Goal: Task Accomplishment & Management: Use online tool/utility

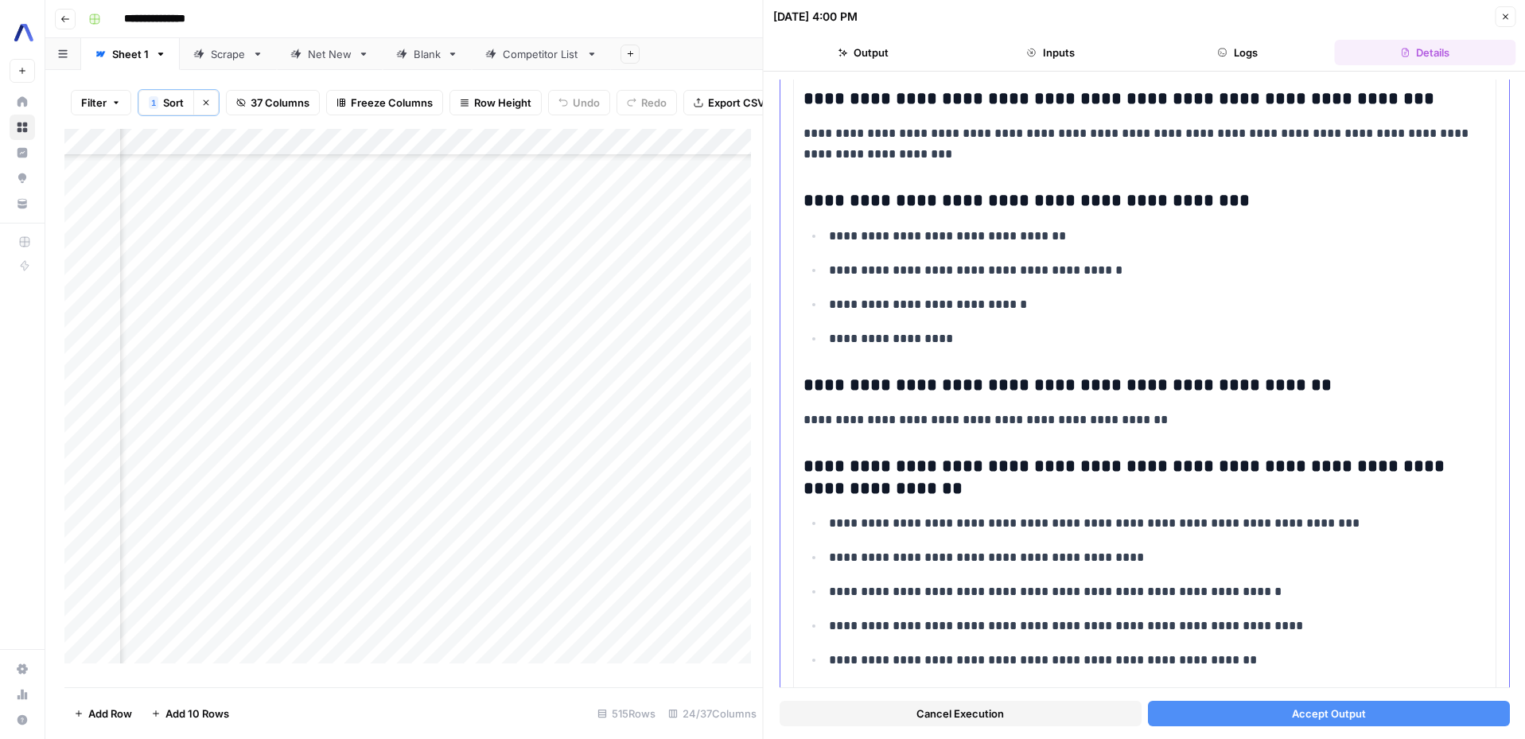
scroll to position [4450, 0]
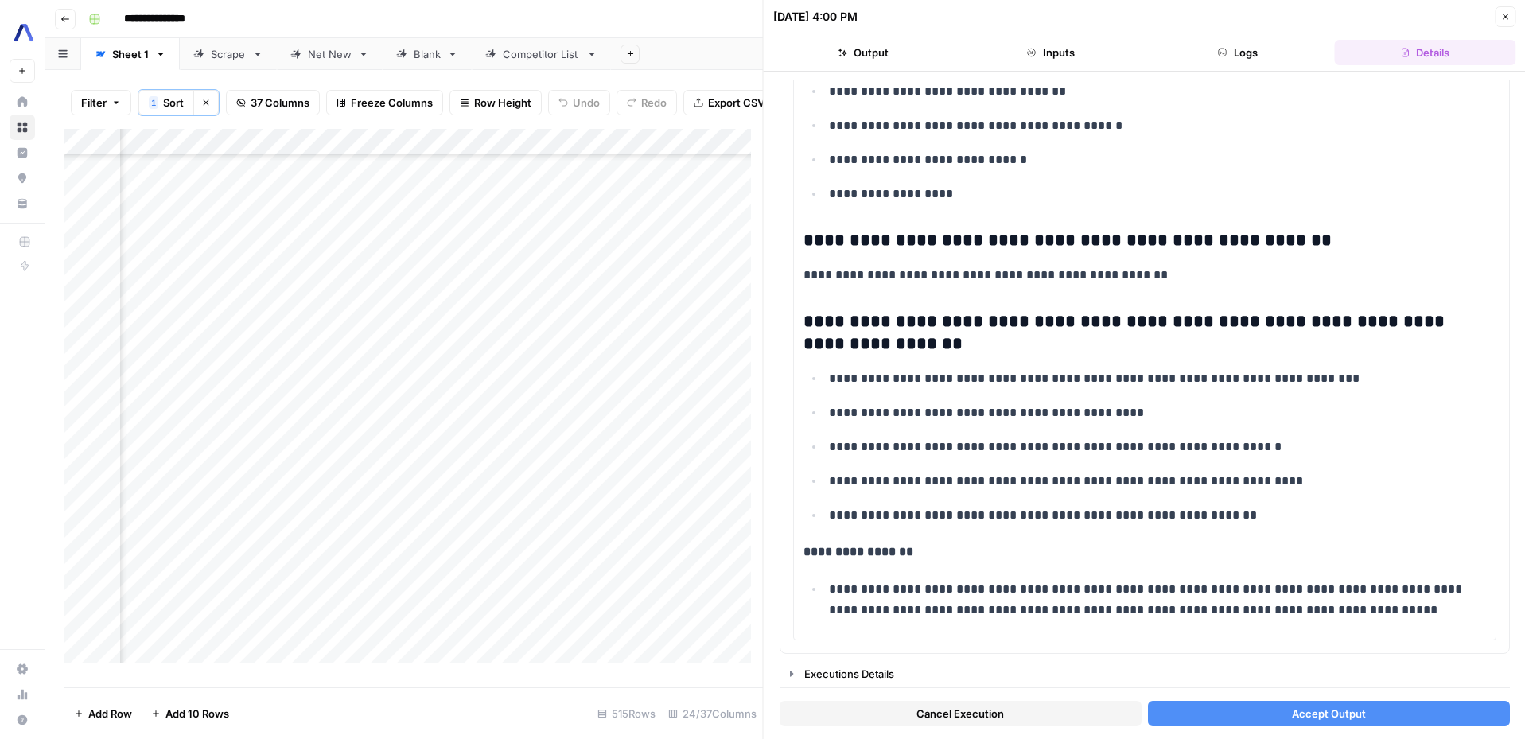
click at [1276, 707] on button "Accept Output" at bounding box center [1328, 713] width 362 height 25
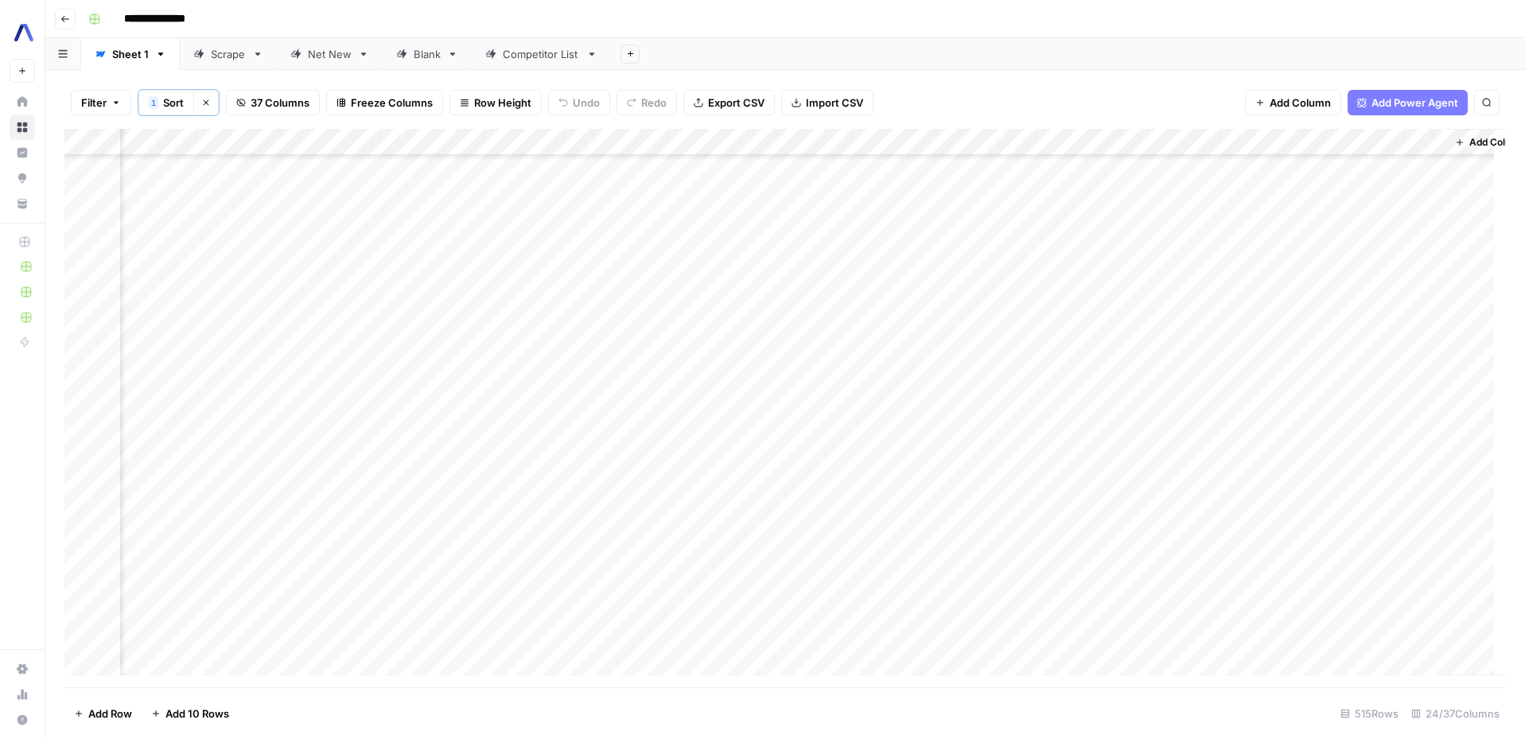
scroll to position [10905, 2892]
click at [1391, 571] on div "Add Column" at bounding box center [785, 408] width 1442 height 559
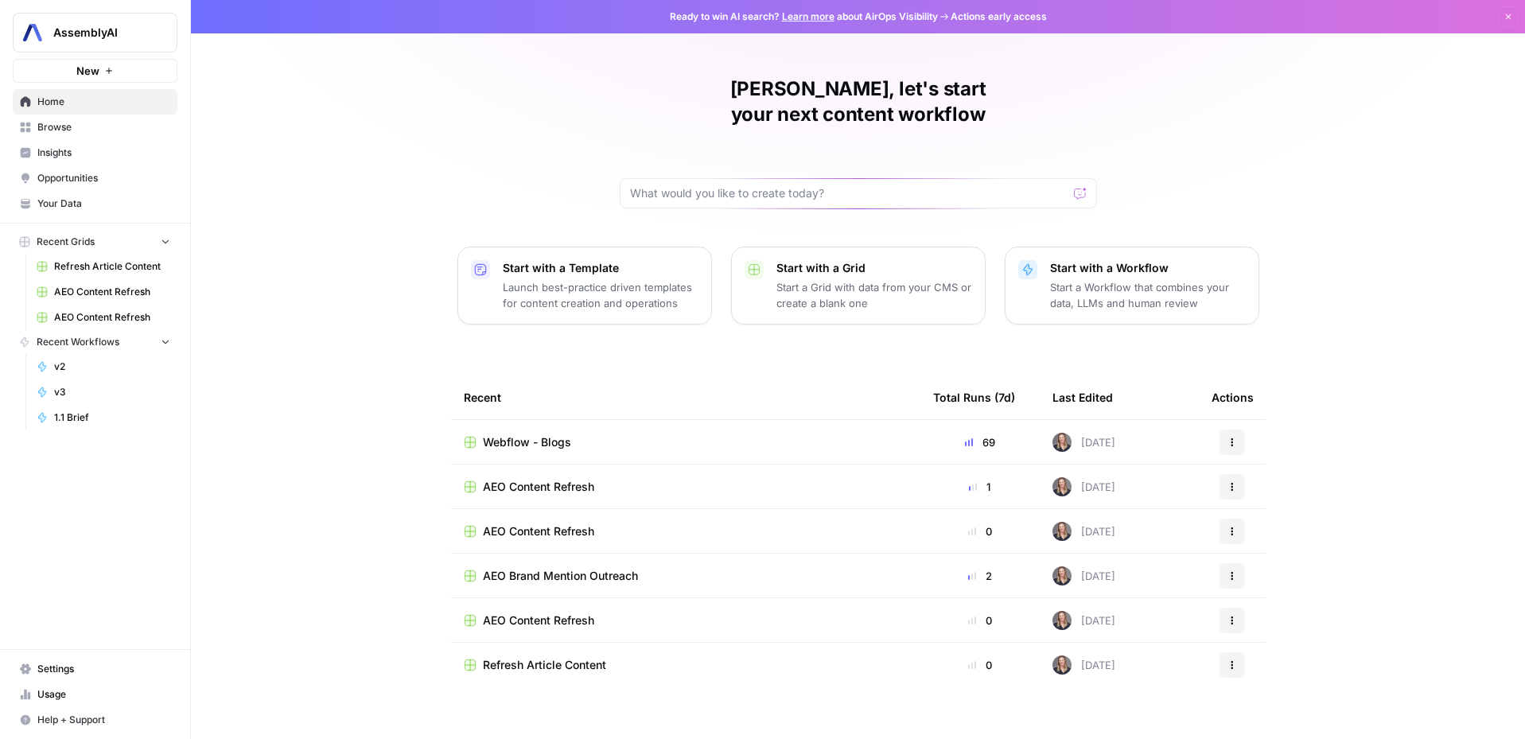
click at [566, 427] on td "Webflow - Blogs" at bounding box center [685, 442] width 469 height 44
click at [566, 434] on span "Webflow - Blogs" at bounding box center [527, 442] width 88 height 16
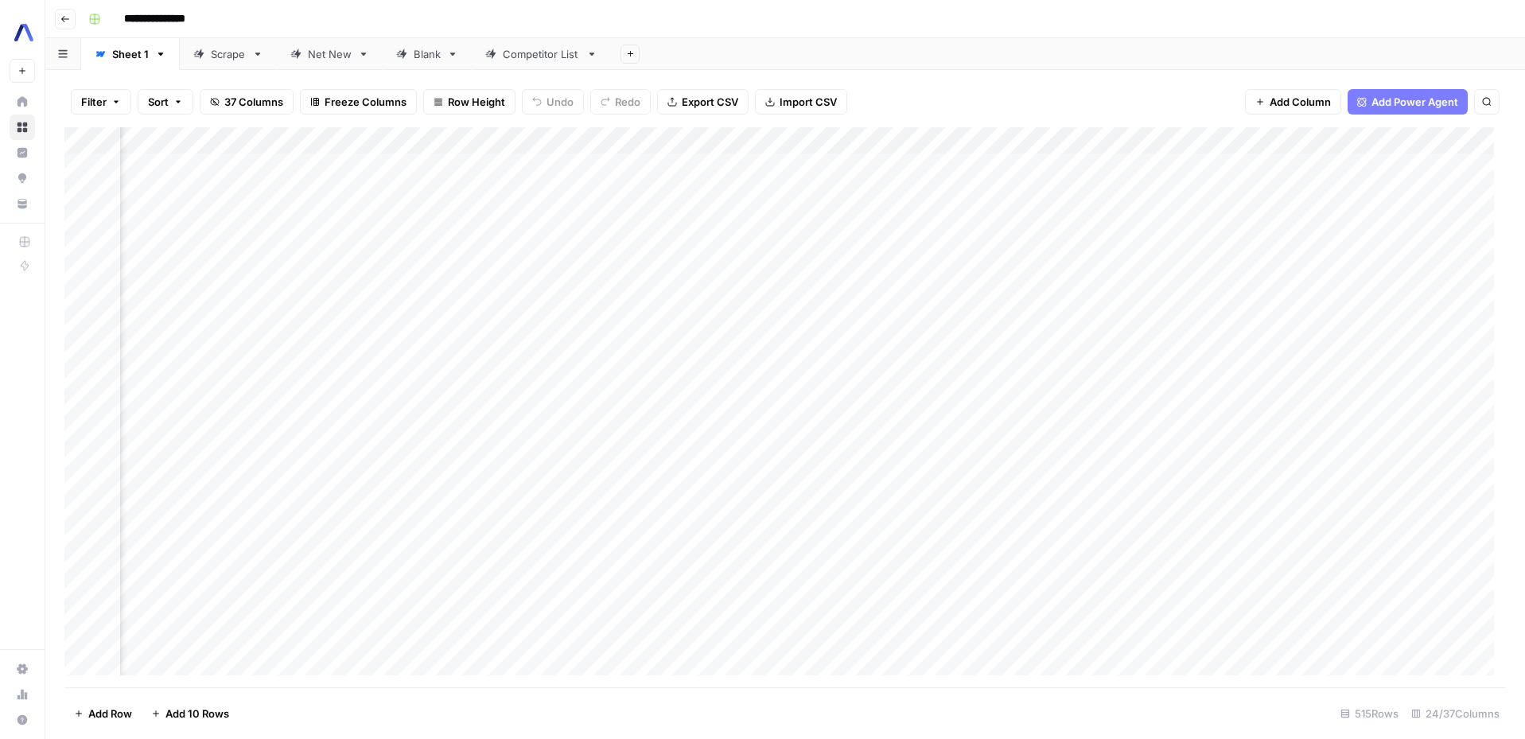
scroll to position [0, 1175]
click at [909, 143] on div "Add Column" at bounding box center [785, 407] width 1442 height 560
drag, startPoint x: 848, startPoint y: 143, endPoint x: 896, endPoint y: 149, distance: 48.1
click at [896, 149] on div "Add Column" at bounding box center [785, 407] width 1442 height 560
click at [881, 142] on div "Add Column" at bounding box center [785, 407] width 1442 height 560
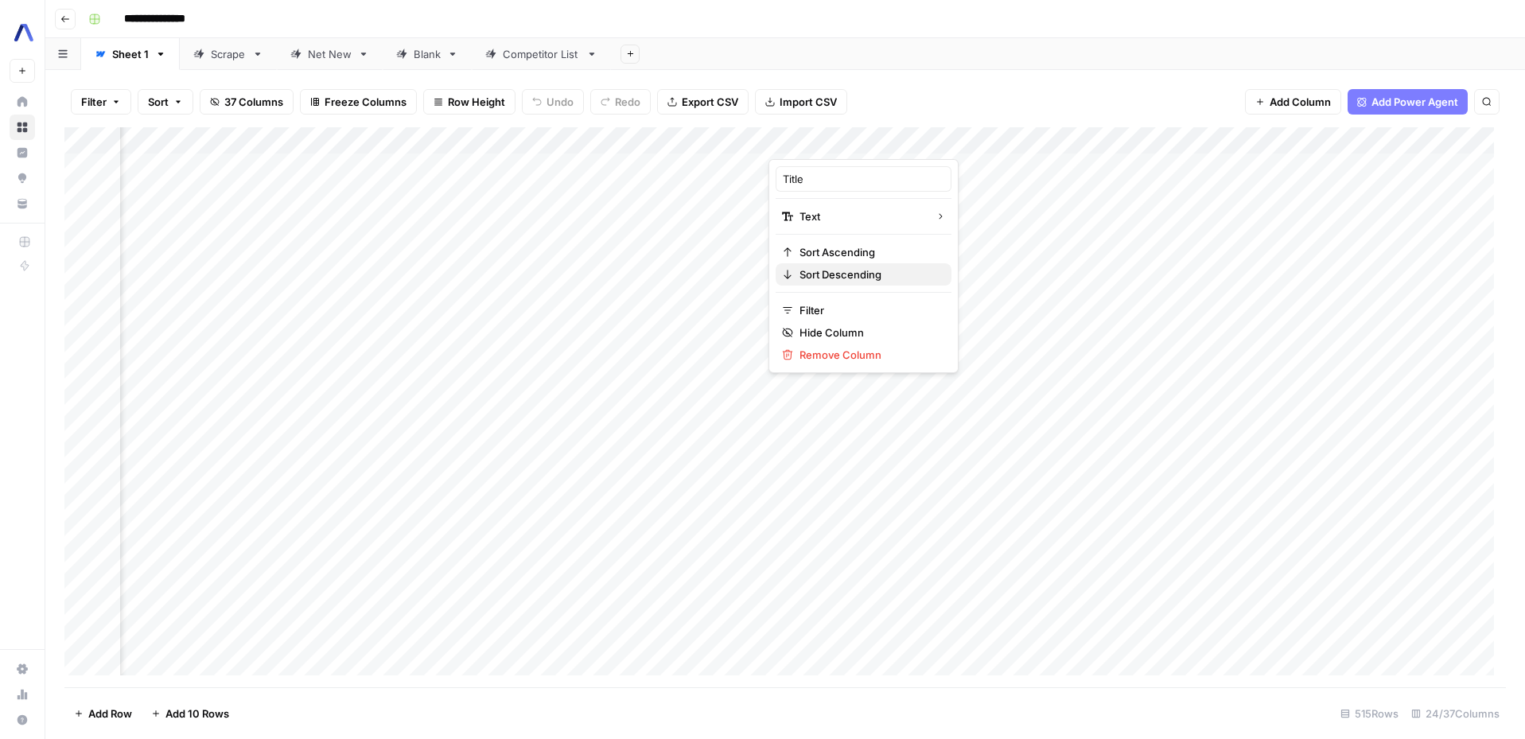
click at [851, 282] on button "Sort Descending" at bounding box center [864, 274] width 176 height 22
click at [887, 140] on div "Add Column" at bounding box center [785, 408] width 1442 height 559
click at [836, 253] on span "Sort Ascending" at bounding box center [869, 254] width 139 height 16
click at [855, 392] on div "Add Column" at bounding box center [785, 408] width 1442 height 559
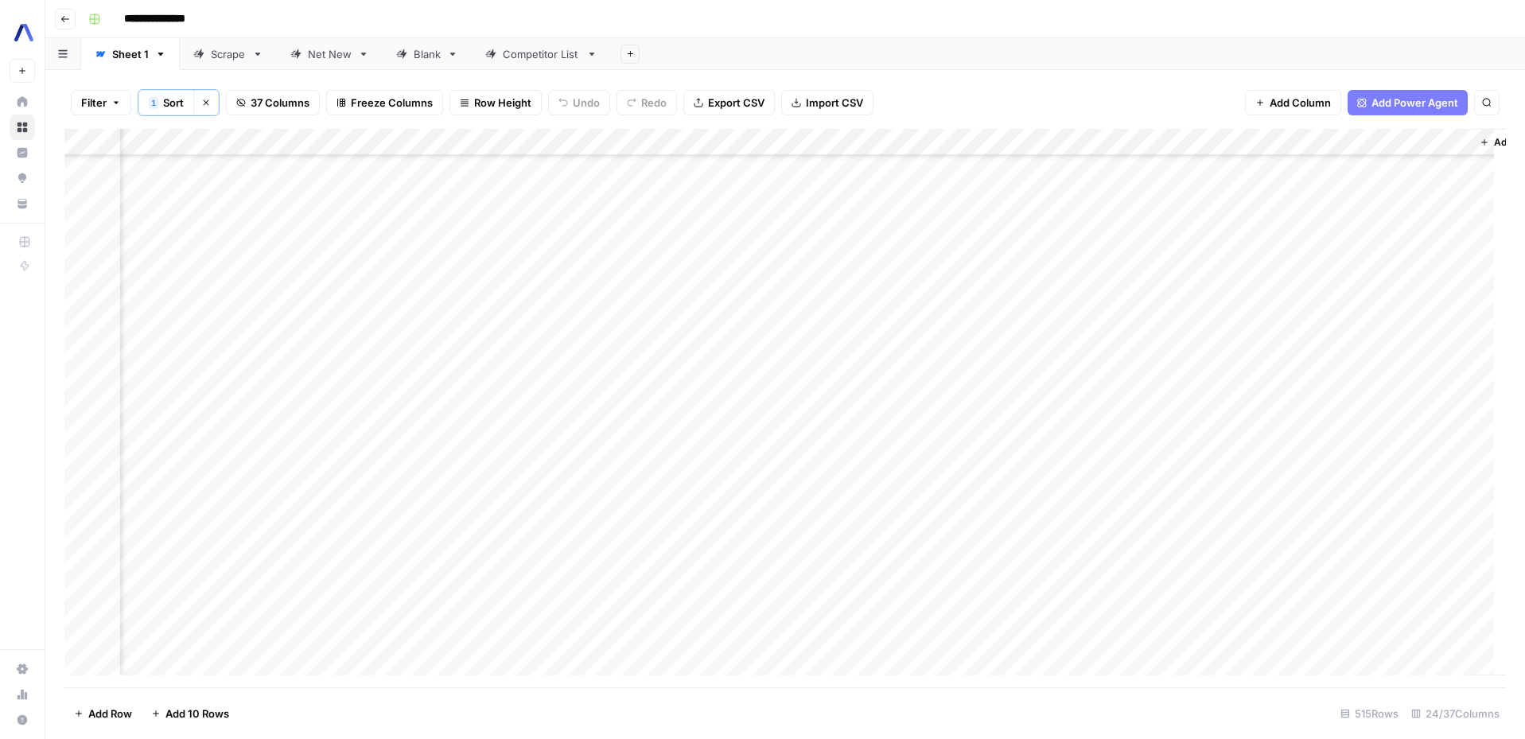
scroll to position [11083, 2814]
click at [1357, 396] on div "Add Column" at bounding box center [785, 408] width 1442 height 559
click at [677, 392] on div "Add Column" at bounding box center [785, 408] width 1442 height 559
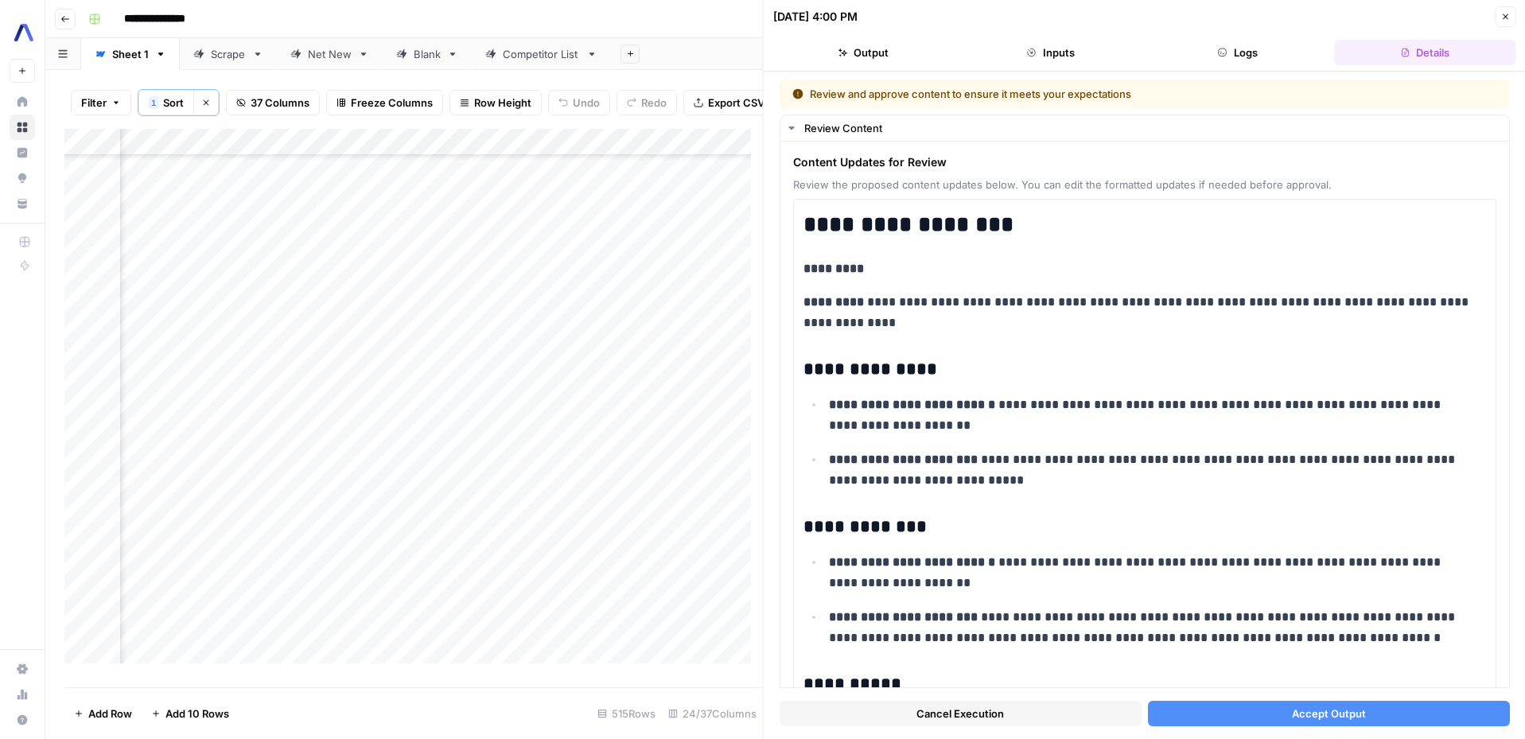
click at [1338, 722] on button "Accept Output" at bounding box center [1328, 713] width 362 height 25
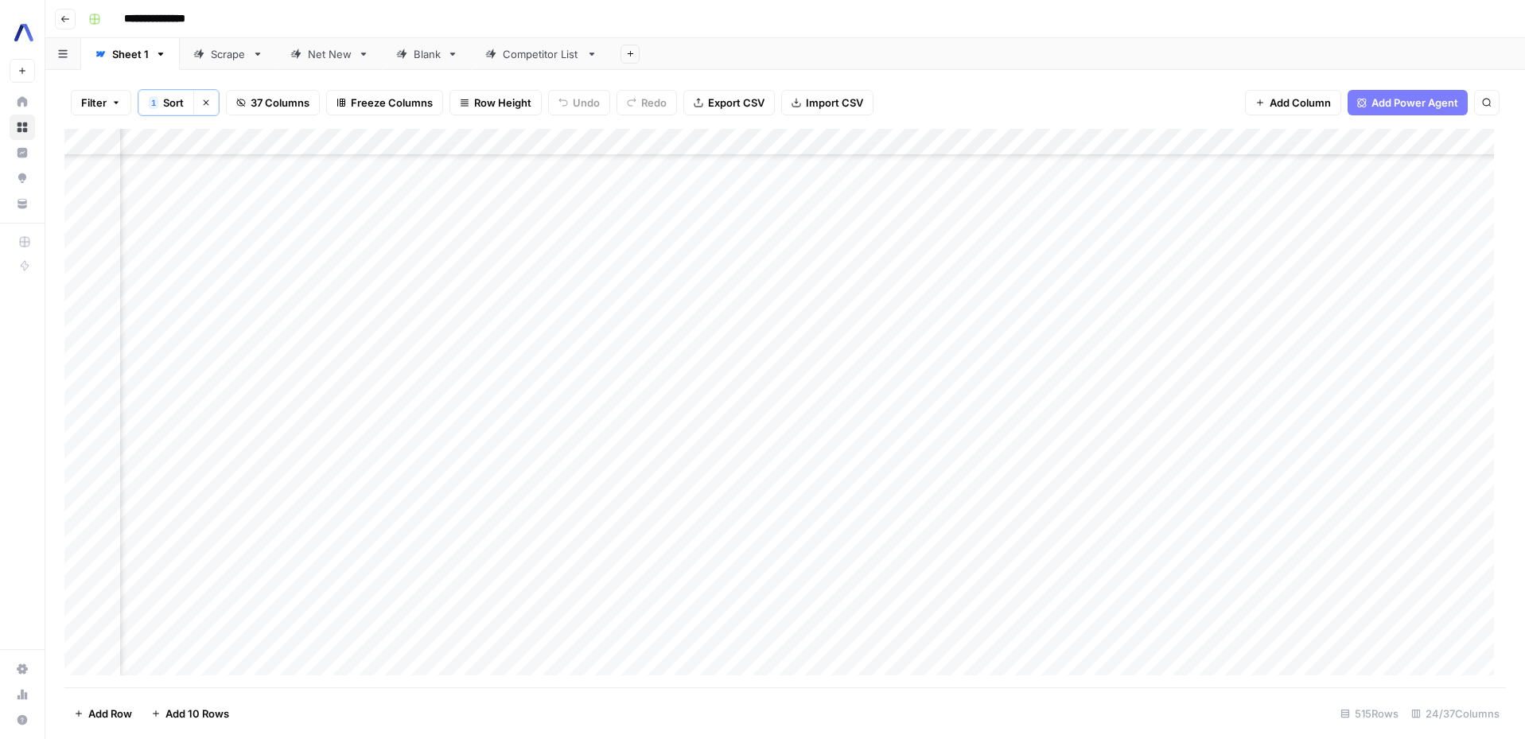
scroll to position [11083, 1908]
